Goal: Transaction & Acquisition: Purchase product/service

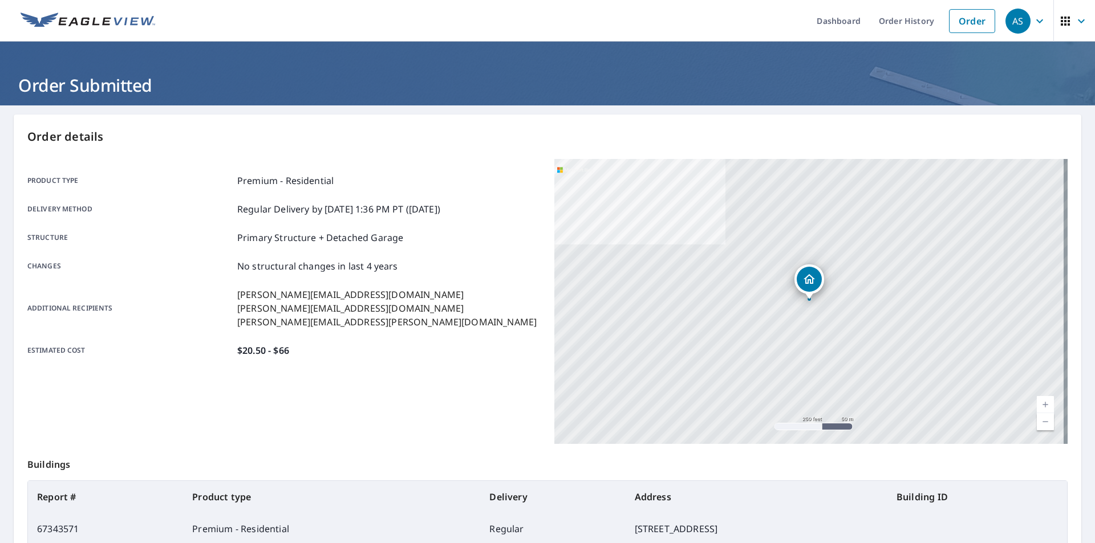
scroll to position [98, 0]
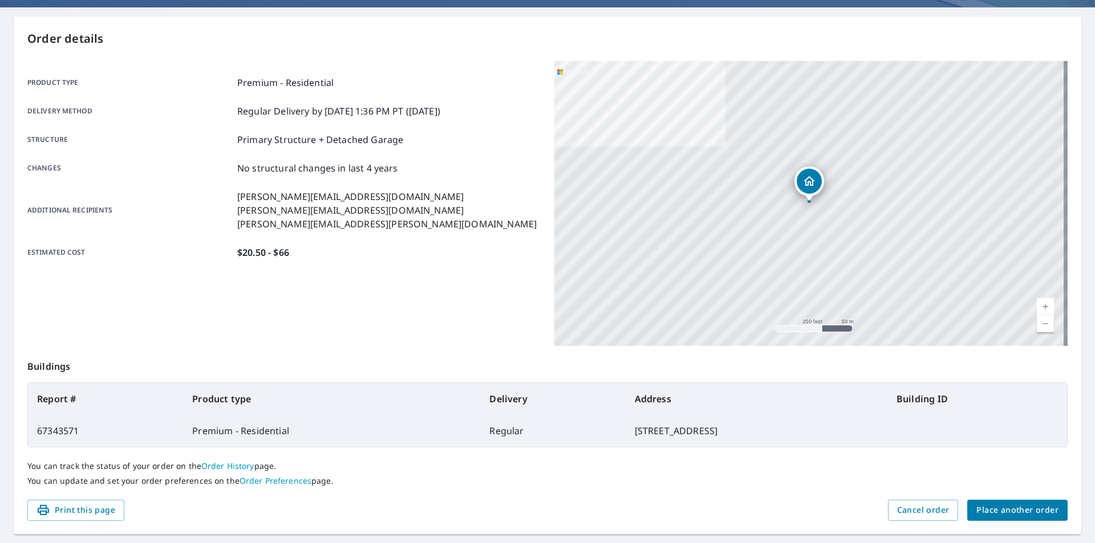
click at [1007, 511] on span "Place another order" at bounding box center [1017, 510] width 82 height 14
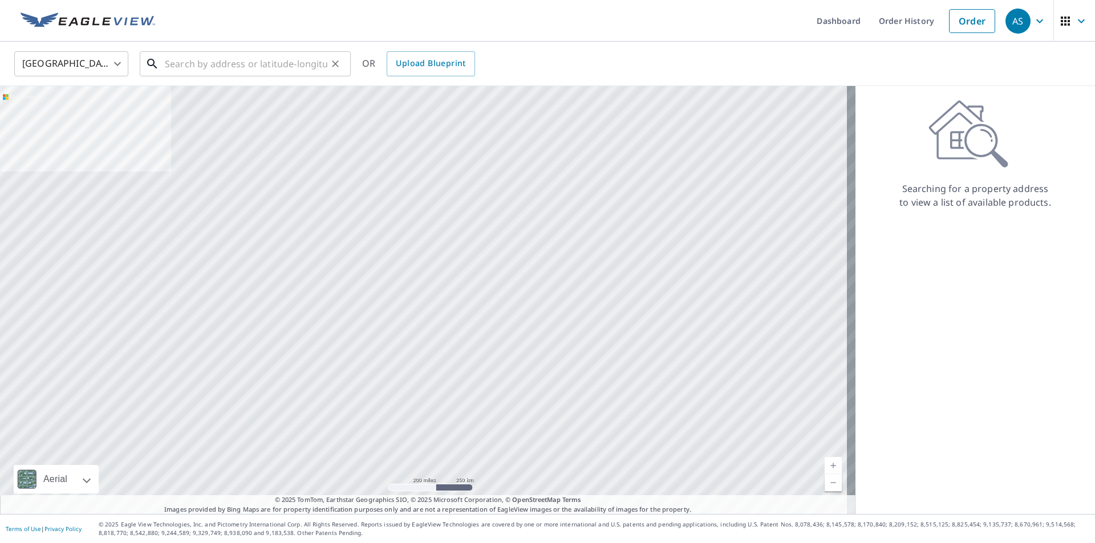
click at [285, 60] on input "text" at bounding box center [246, 64] width 162 height 32
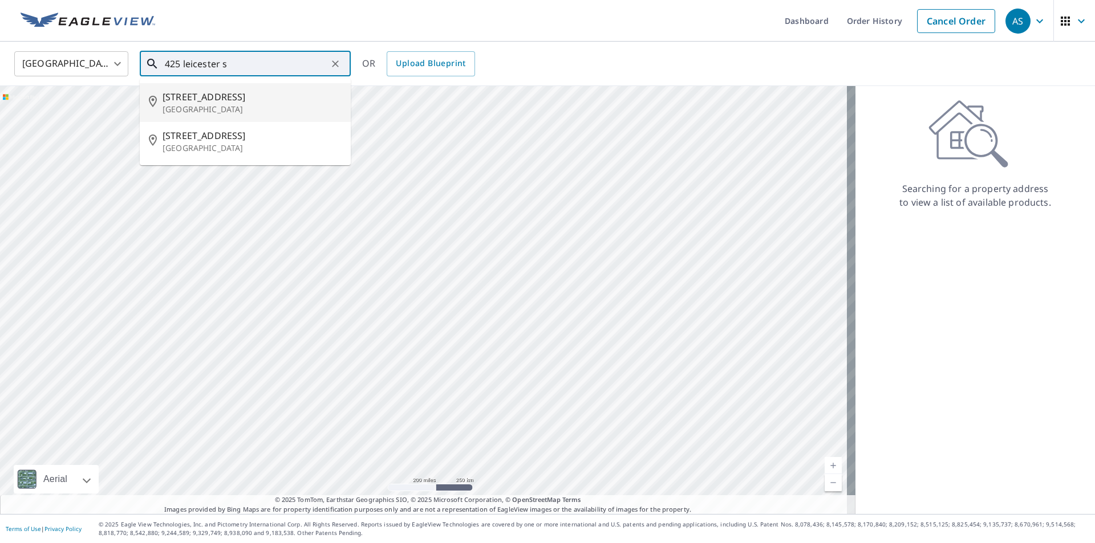
click at [214, 92] on span "[STREET_ADDRESS]" at bounding box center [251, 97] width 179 height 14
type input "[STREET_ADDRESS][PERSON_NAME]"
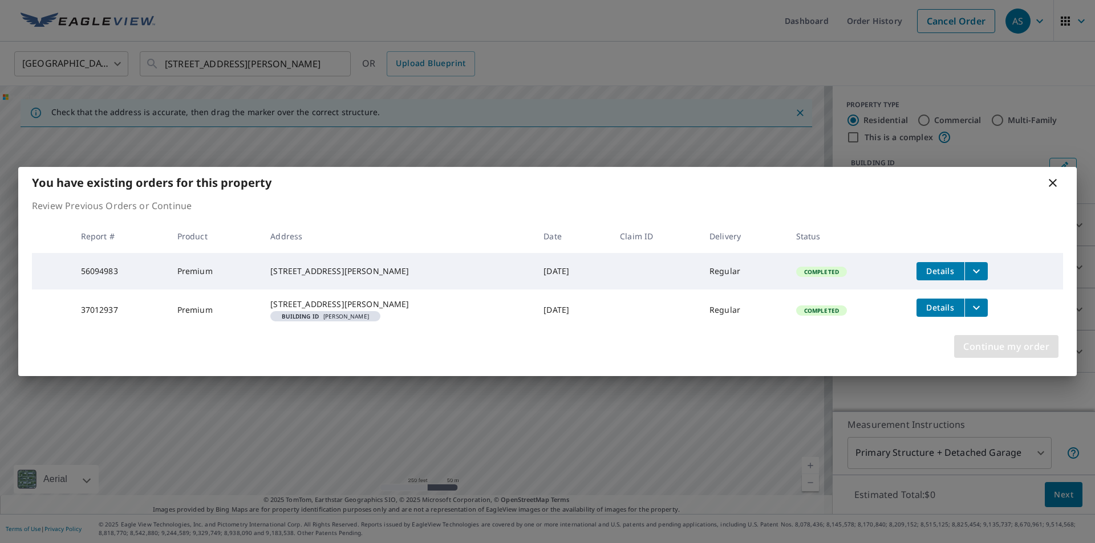
click at [984, 347] on span "Continue my order" at bounding box center [1006, 347] width 86 height 16
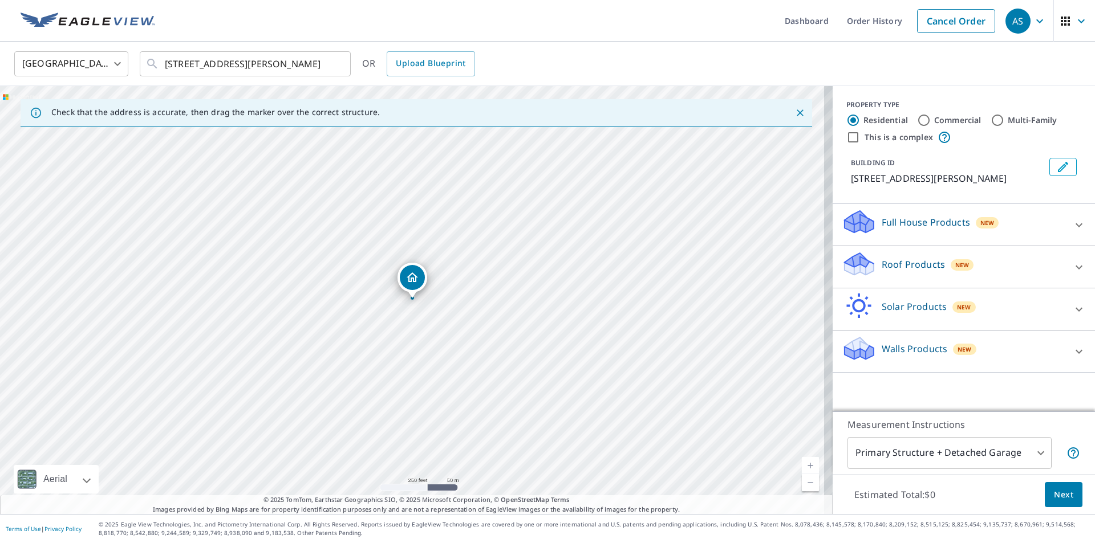
click at [1073, 262] on icon at bounding box center [1079, 268] width 14 height 14
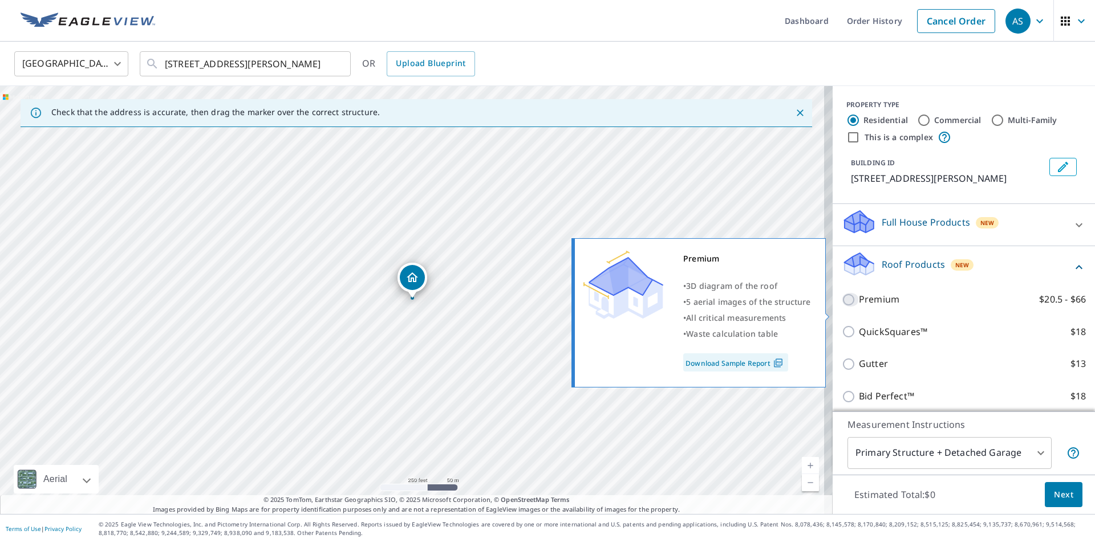
click at [842, 307] on input "Premium $20.5 - $66" at bounding box center [850, 300] width 17 height 14
checkbox input "true"
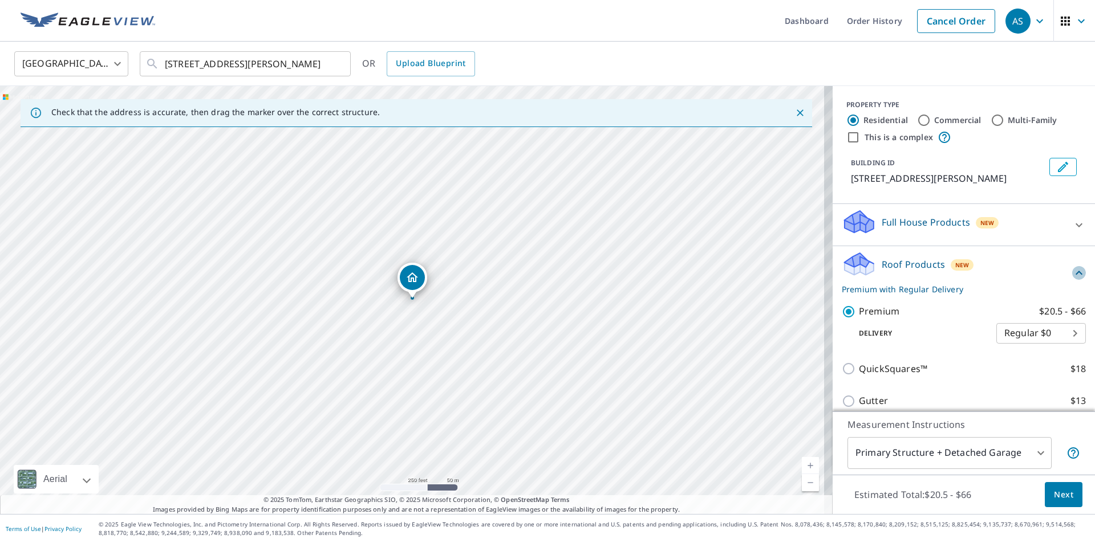
click at [1072, 280] on icon at bounding box center [1079, 273] width 14 height 14
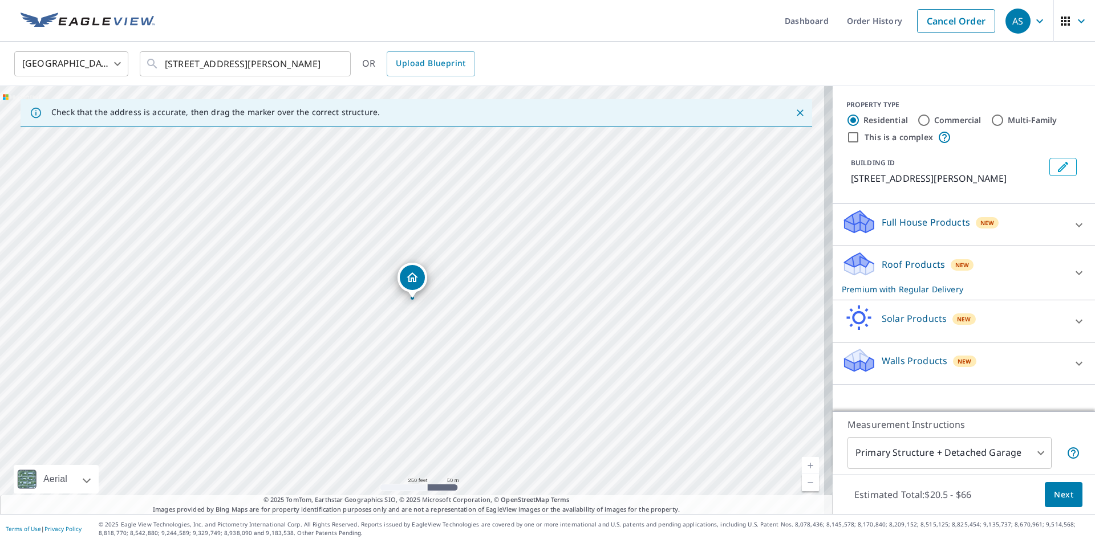
click at [1072, 363] on icon at bounding box center [1079, 364] width 14 height 14
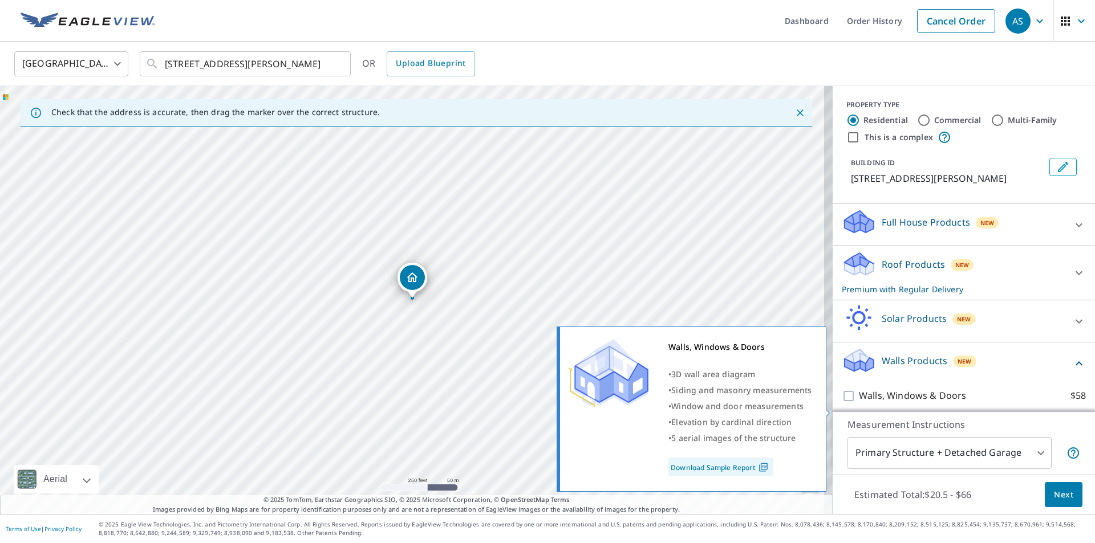
click at [859, 403] on p "Walls, Windows & Doors" at bounding box center [912, 396] width 107 height 14
click at [851, 403] on input "Walls, Windows & Doors $58" at bounding box center [850, 396] width 17 height 14
checkbox input "true"
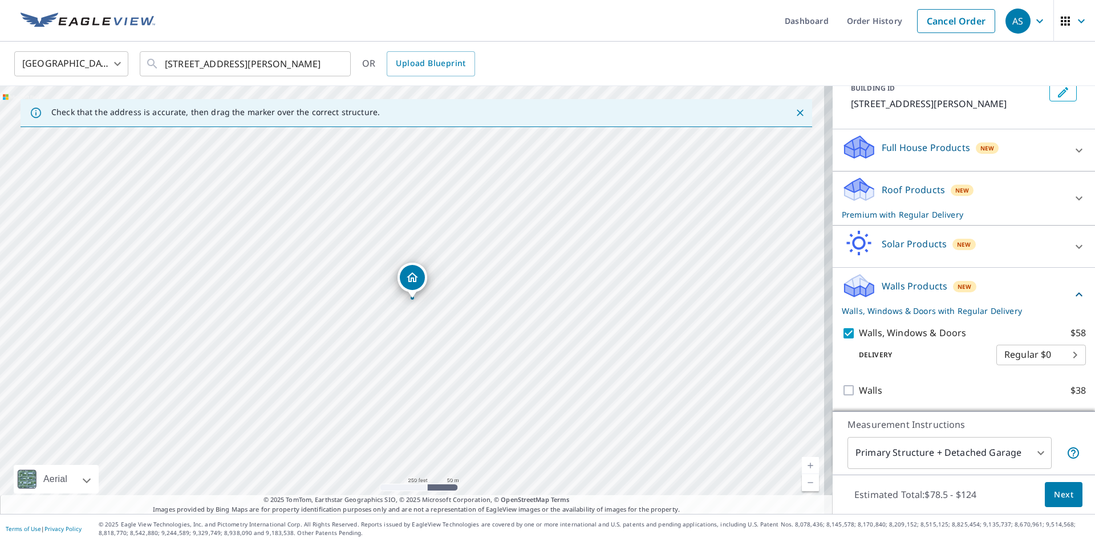
scroll to position [88, 0]
click at [1072, 288] on icon at bounding box center [1079, 295] width 14 height 14
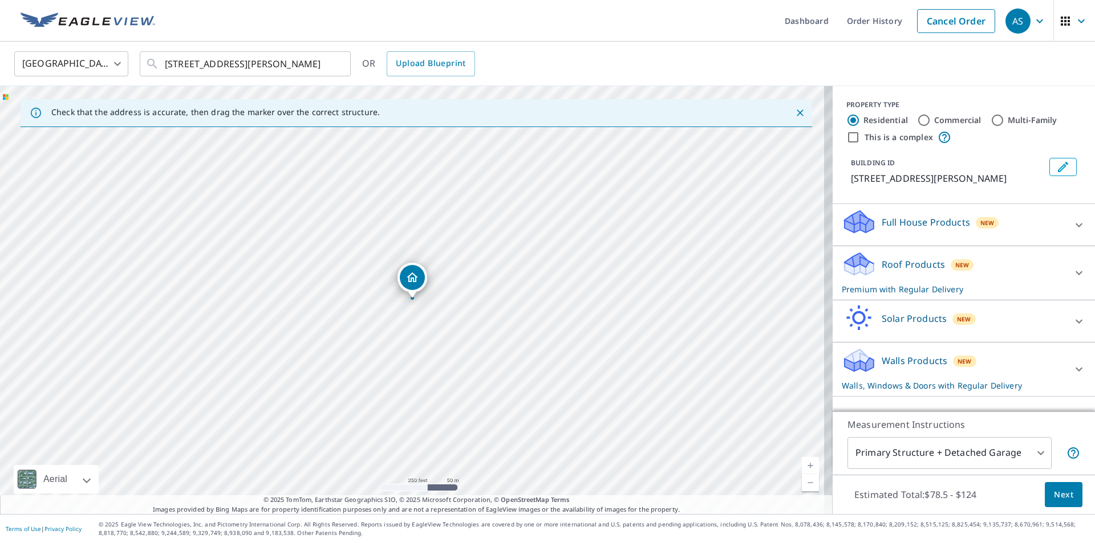
scroll to position [0, 0]
click at [1059, 496] on span "Next" at bounding box center [1063, 495] width 19 height 14
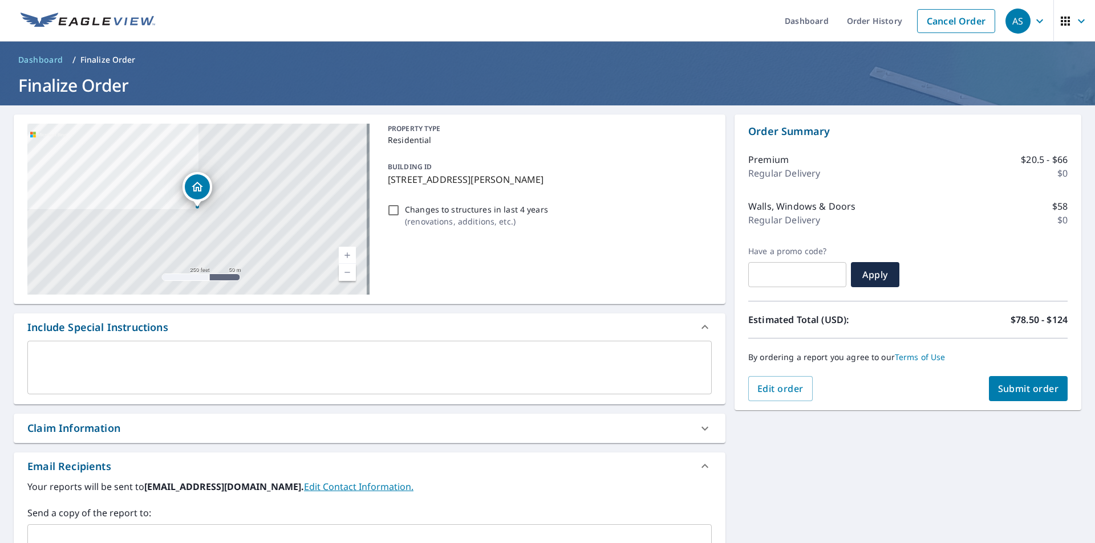
scroll to position [171, 0]
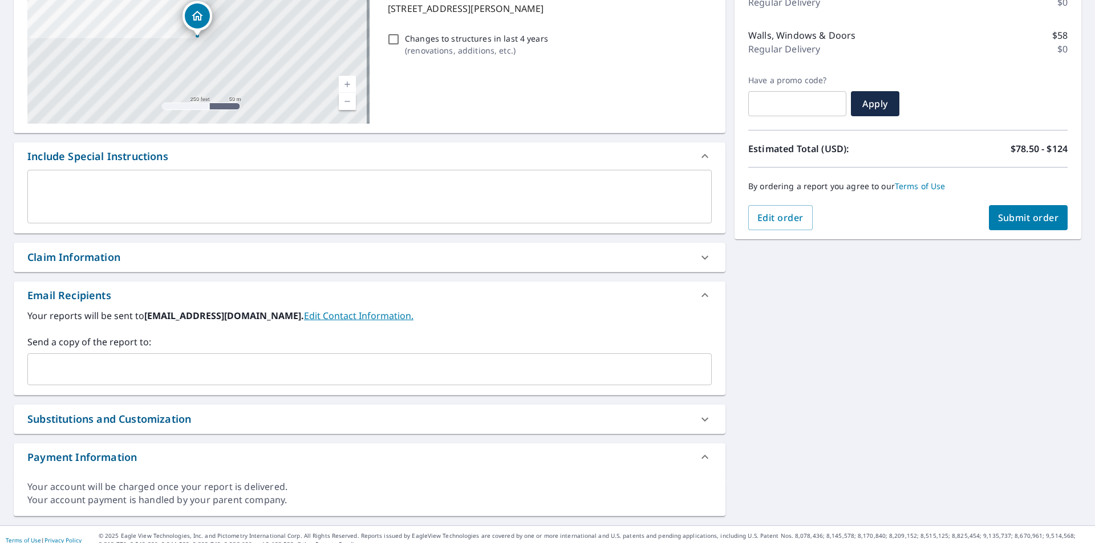
click at [148, 359] on input "text" at bounding box center [360, 370] width 657 height 22
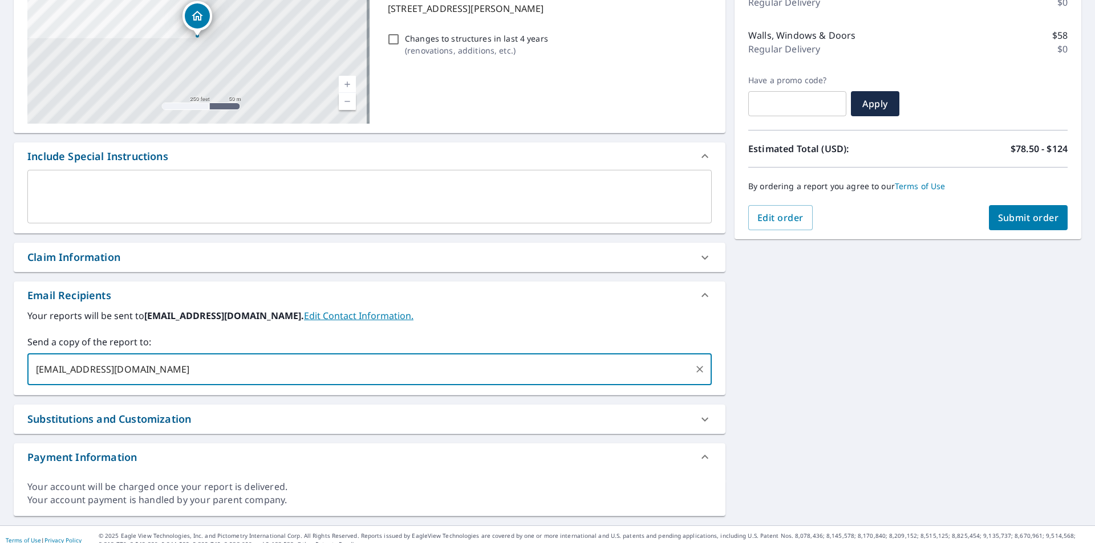
type input "[EMAIL_ADDRESS][DOMAIN_NAME]"
type input "[PERSON_NAME][EMAIL_ADDRESS][DOMAIN_NAME]"
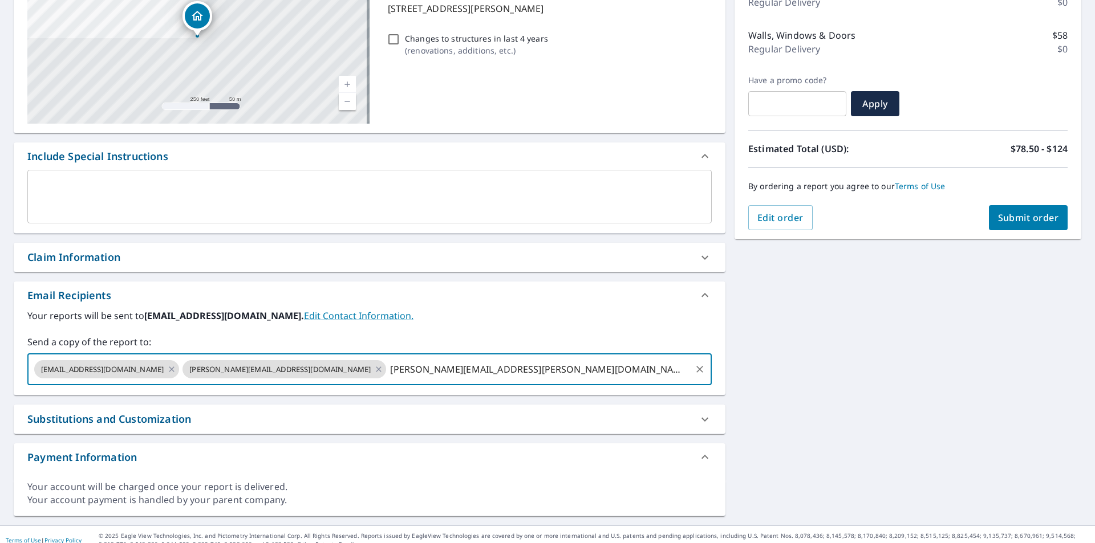
type input "[PERSON_NAME][EMAIL_ADDRESS][PERSON_NAME][DOMAIN_NAME]"
click at [798, 317] on div "[STREET_ADDRESS][PERSON_NAME] Aerial Road A standard road map Aerial A detailed…" at bounding box center [547, 229] width 1095 height 591
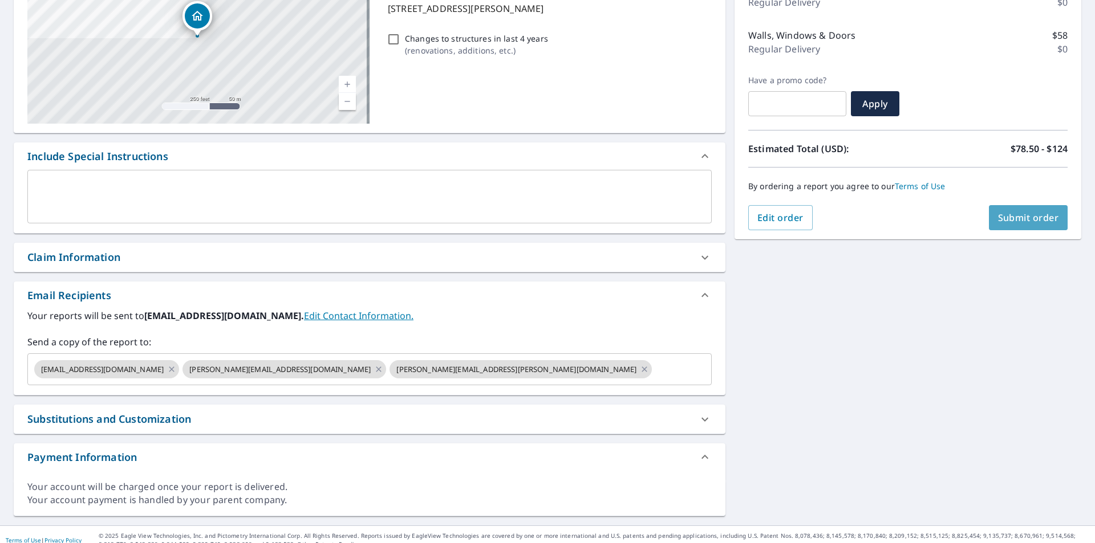
click at [1038, 218] on span "Submit order" at bounding box center [1028, 218] width 61 height 13
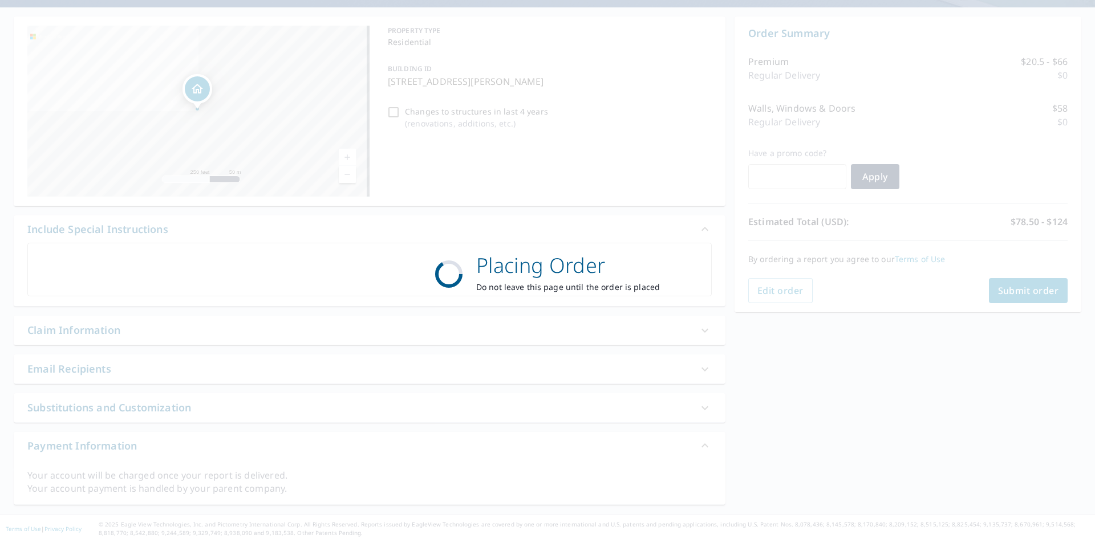
scroll to position [98, 0]
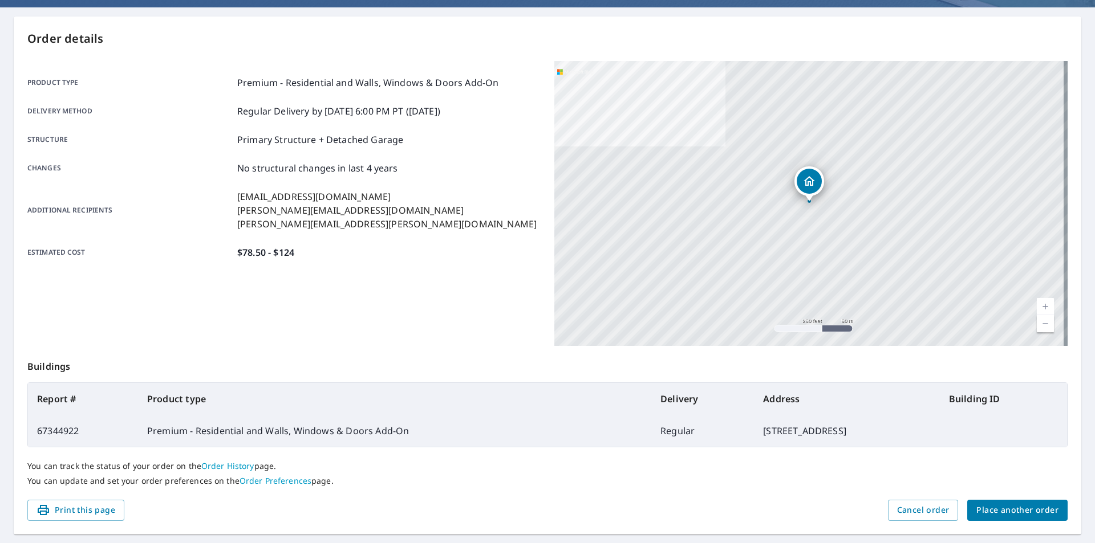
click at [371, 324] on div "Product type Premium - Residential and Walls, Windows & Doors Add-On Delivery m…" at bounding box center [283, 203] width 513 height 285
